Goal: Information Seeking & Learning: Check status

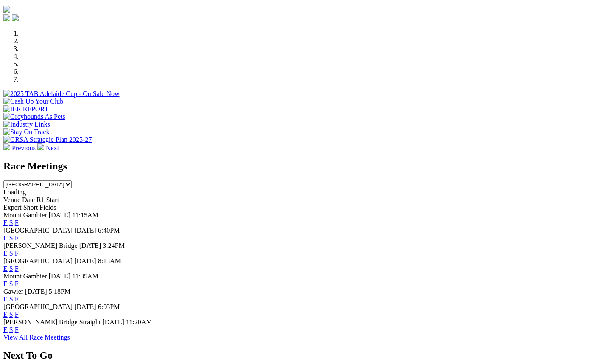
scroll to position [339, 0]
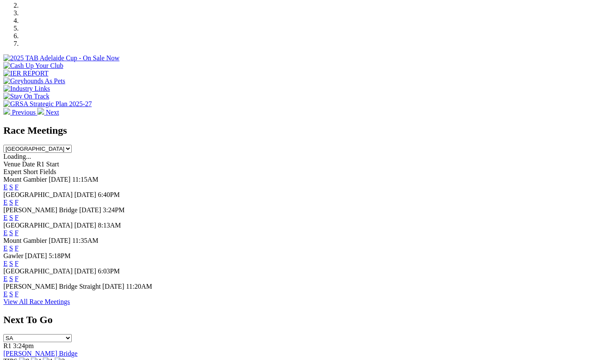
click at [19, 290] on link "F" at bounding box center [17, 293] width 4 height 7
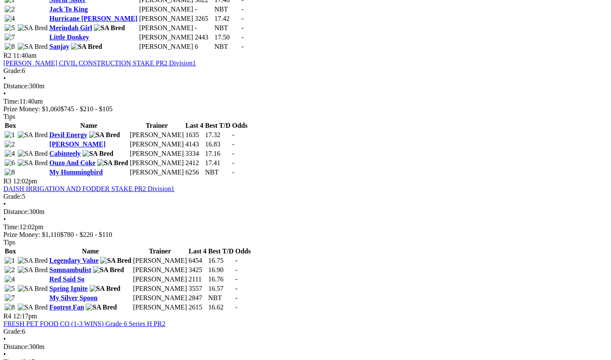
scroll to position [565, 31]
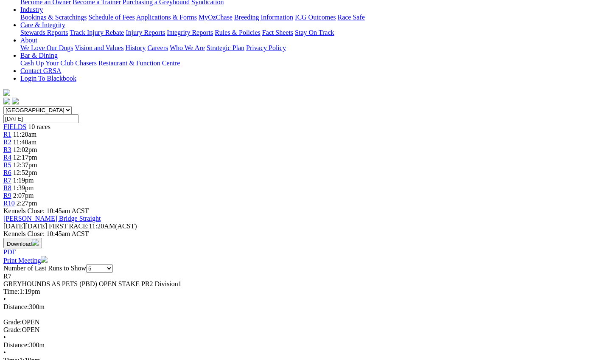
scroll to position [225, 3]
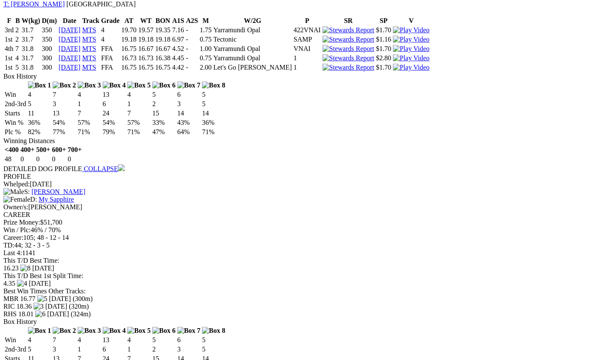
scroll to position [720, 3]
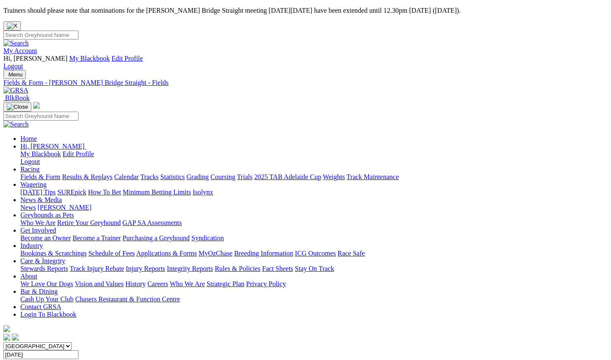
scroll to position [1, 0]
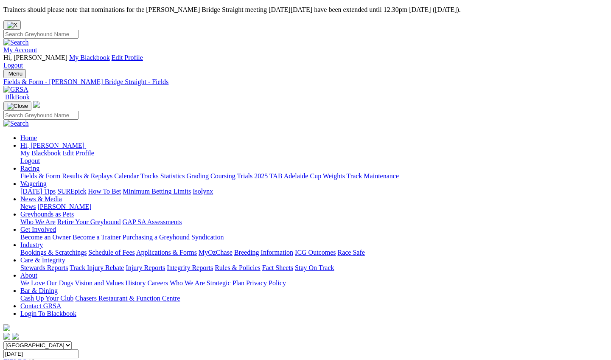
click at [39, 165] on link "Racing" at bounding box center [29, 168] width 19 height 7
click at [112, 172] on link "Results & Replays" at bounding box center [87, 175] width 50 height 7
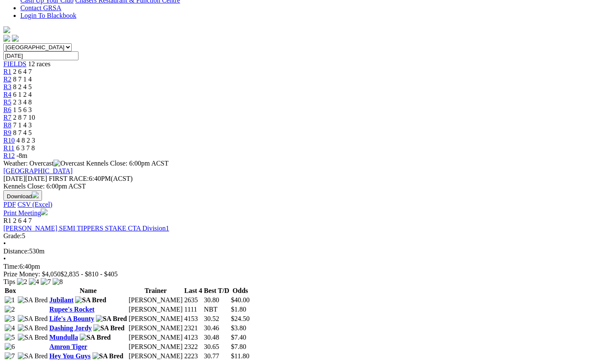
scroll to position [299, 0]
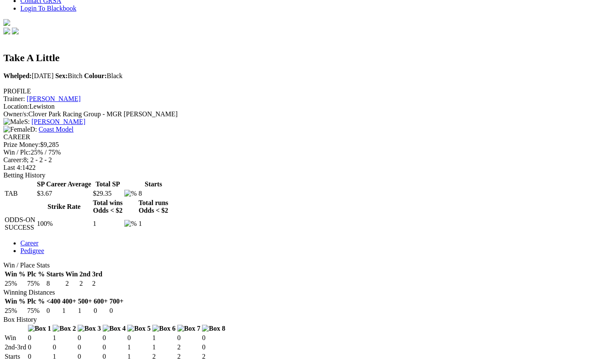
scroll to position [159, 0]
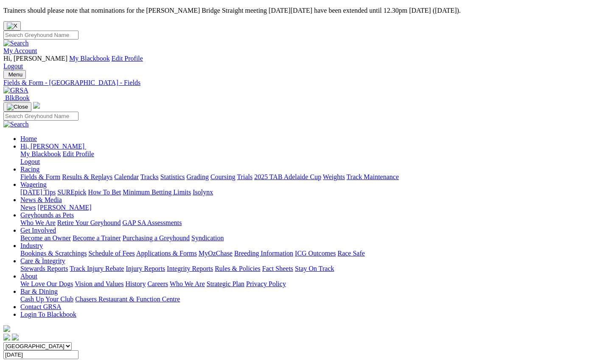
scroll to position [0, 6]
click at [93, 173] on link "Results & Replays" at bounding box center [87, 176] width 50 height 7
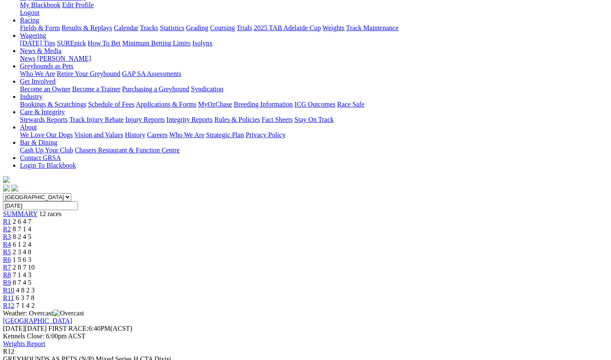
scroll to position [149, 0]
